Goal: Task Accomplishment & Management: Use online tool/utility

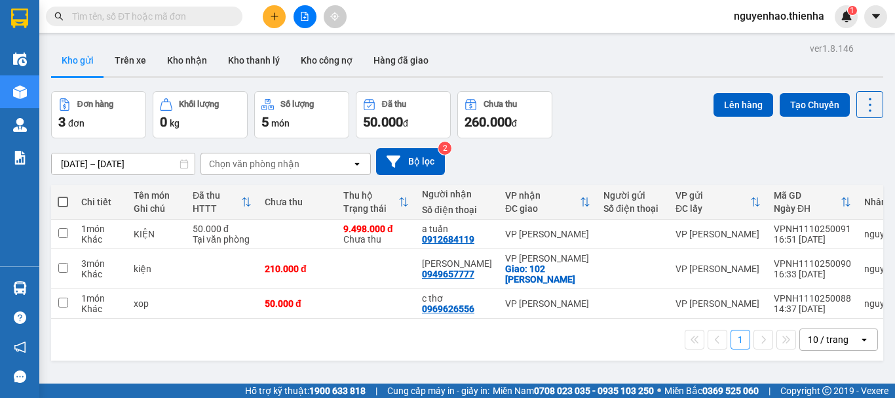
click at [66, 203] on span at bounding box center [63, 202] width 10 height 10
click at [63, 195] on input "checkbox" at bounding box center [63, 195] width 0 height 0
checkbox input "true"
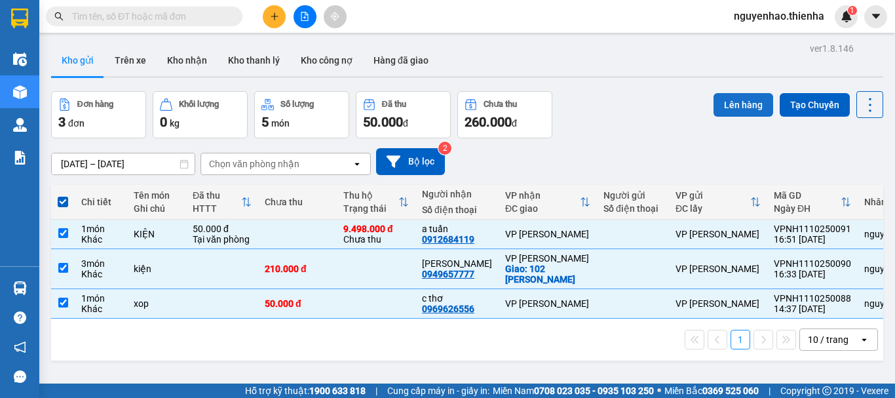
click at [744, 104] on button "Lên hàng" at bounding box center [744, 105] width 60 height 24
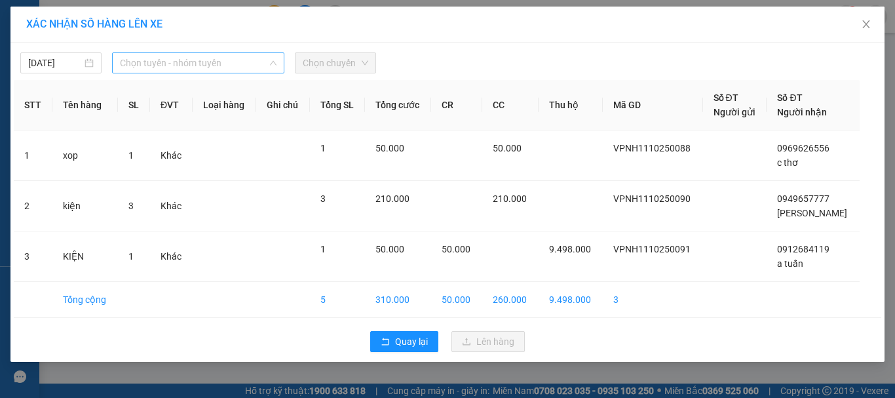
click at [267, 60] on span "Chọn tuyến - nhóm tuyến" at bounding box center [198, 63] width 157 height 20
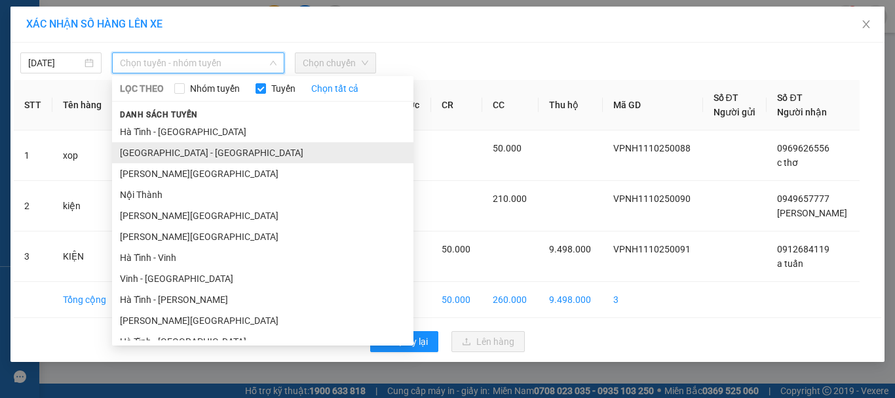
click at [199, 147] on li "[GEOGRAPHIC_DATA] - [GEOGRAPHIC_DATA]" at bounding box center [262, 152] width 301 height 21
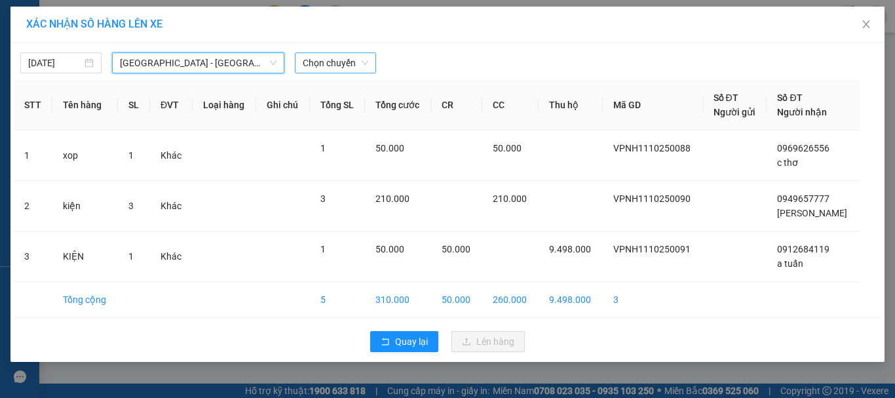
click at [320, 65] on span "Chọn chuyến" at bounding box center [336, 63] width 66 height 20
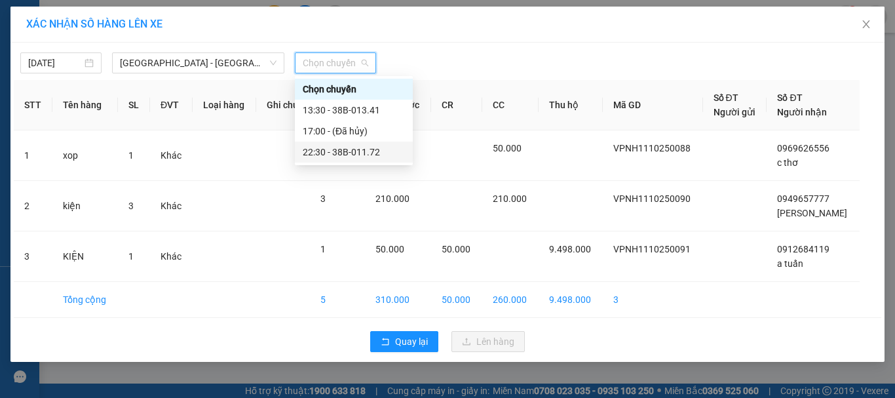
click at [328, 152] on div "22:30 - 38B-011.72" at bounding box center [354, 152] width 102 height 14
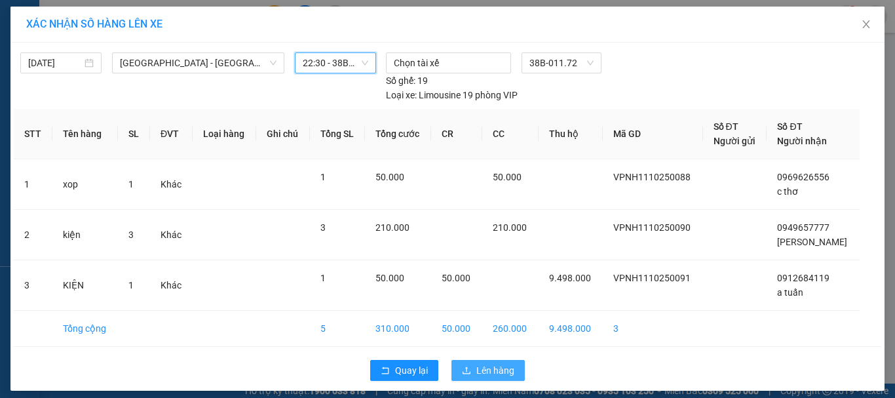
click at [478, 373] on span "Lên hàng" at bounding box center [495, 370] width 38 height 14
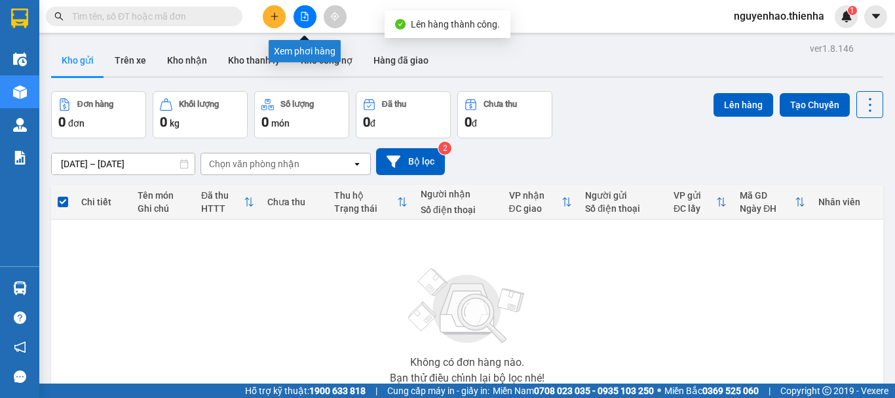
click at [307, 16] on icon "file-add" at bounding box center [304, 16] width 9 height 9
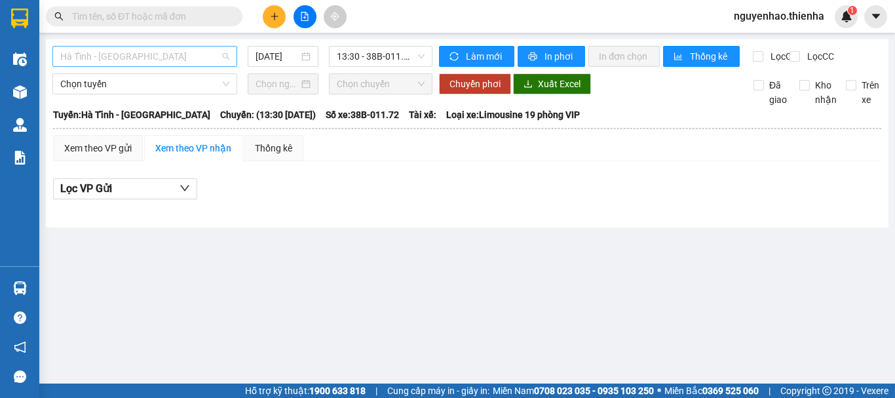
click at [145, 58] on span "Hà Tĩnh - [GEOGRAPHIC_DATA]" at bounding box center [144, 57] width 169 height 20
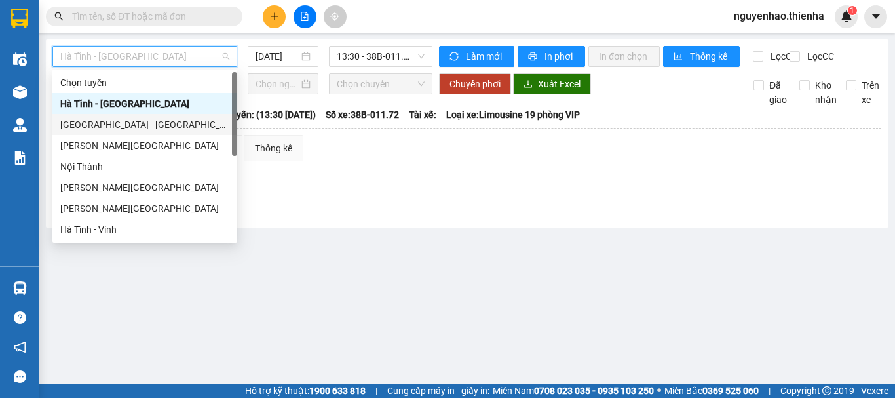
click at [123, 121] on div "[GEOGRAPHIC_DATA] - [GEOGRAPHIC_DATA]" at bounding box center [144, 124] width 169 height 14
type input "[DATE]"
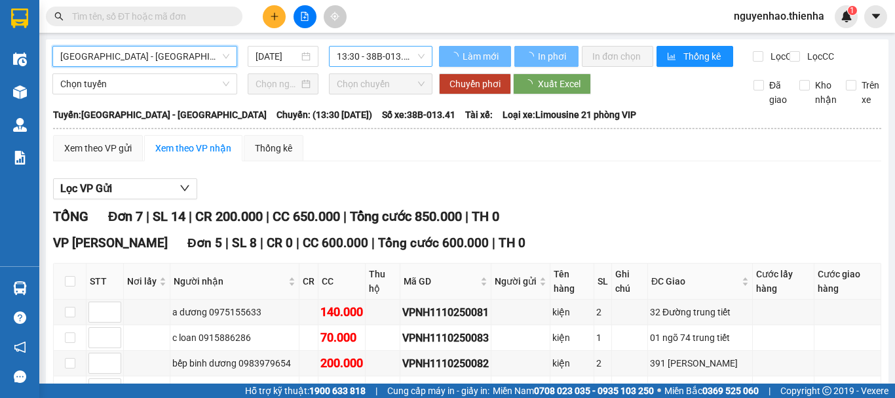
click at [378, 56] on span "13:30 - 38B-013.41" at bounding box center [381, 57] width 88 height 20
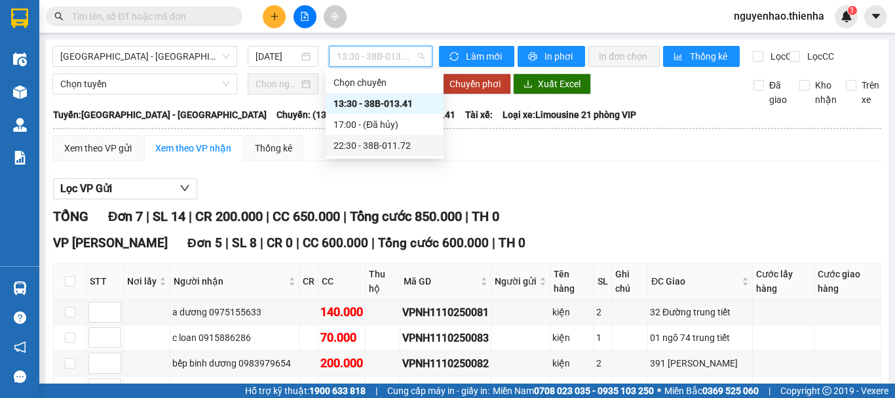
click at [381, 149] on div "22:30 - 38B-011.72" at bounding box center [385, 145] width 102 height 14
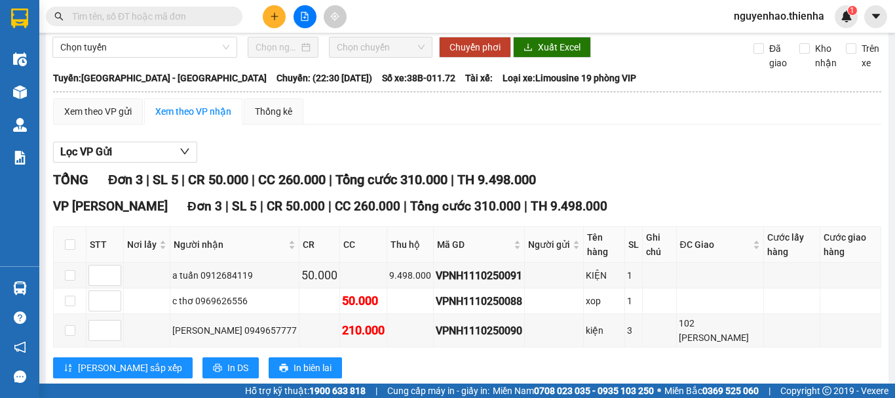
scroll to position [57, 0]
